Goal: Task Accomplishment & Management: Use online tool/utility

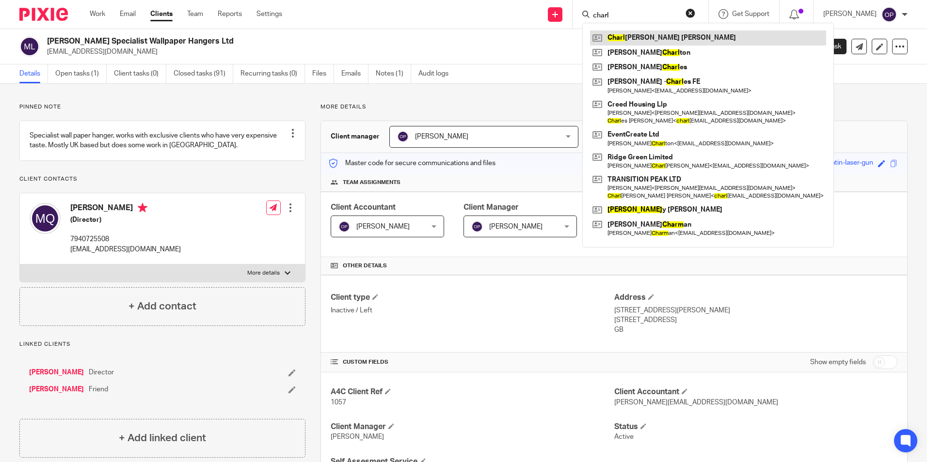
type input "charl"
click at [665, 31] on link at bounding box center [708, 38] width 236 height 15
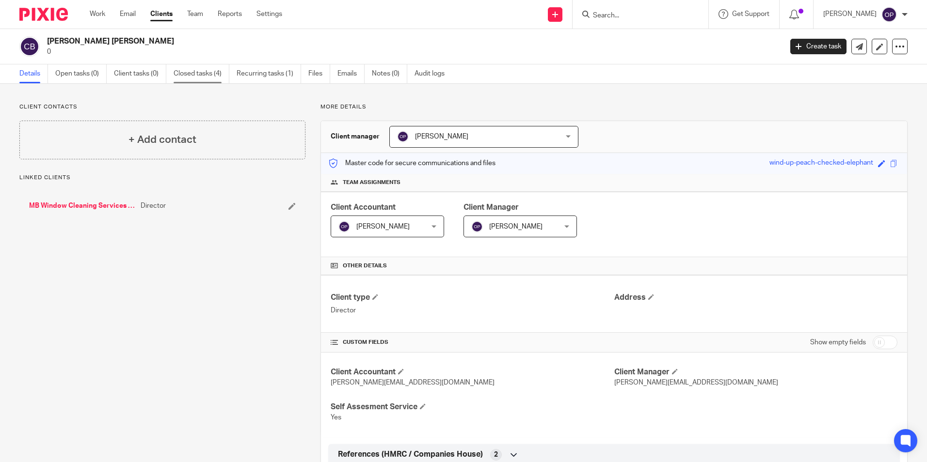
click at [198, 72] on link "Closed tasks (4)" at bounding box center [202, 73] width 56 height 19
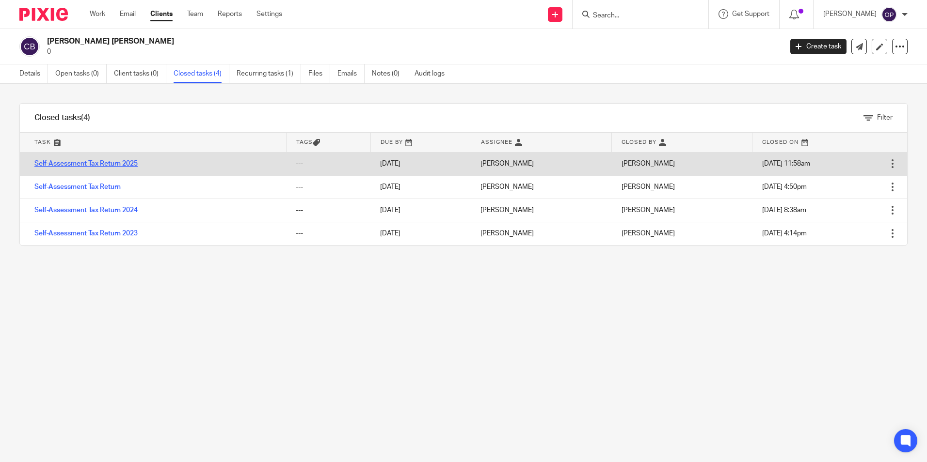
click at [126, 165] on link "Self-Assessment Tax Return 2025" at bounding box center [85, 163] width 103 height 7
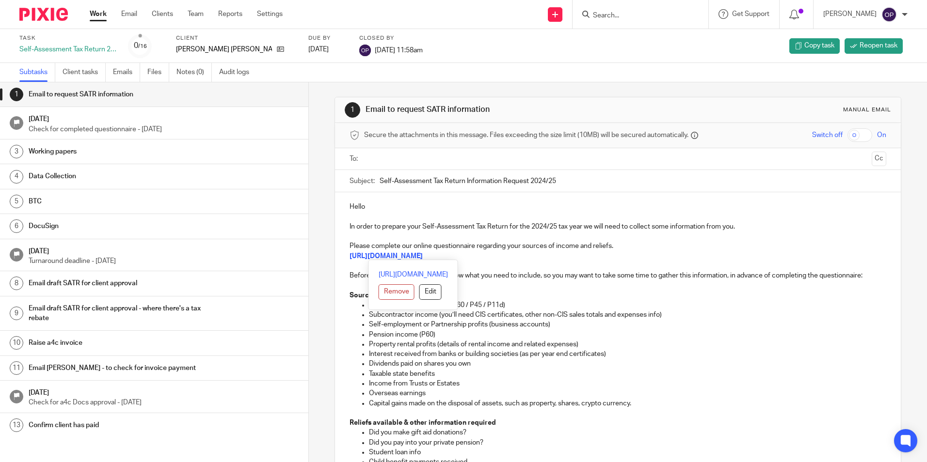
drag, startPoint x: 484, startPoint y: 255, endPoint x: 338, endPoint y: 257, distance: 146.4
click at [338, 257] on div "Hello In order to prepare your Self-Assessment Tax Return for the 2024/25 tax y…" at bounding box center [617, 451] width 565 height 518
copy strong "https://forms.office.com/e/JhQbLETDf8"
